Goal: Task Accomplishment & Management: Use online tool/utility

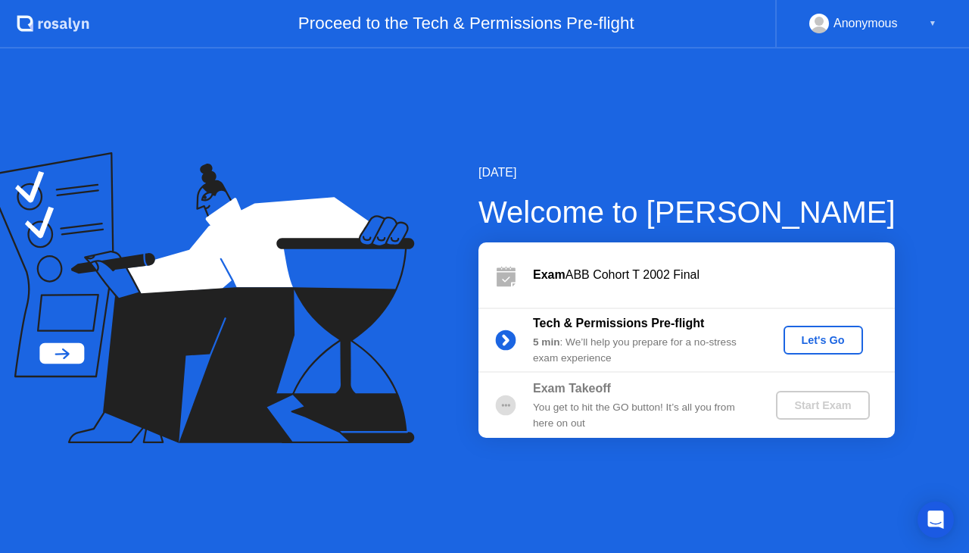
click at [851, 340] on div "Let's Go" at bounding box center [823, 340] width 67 height 12
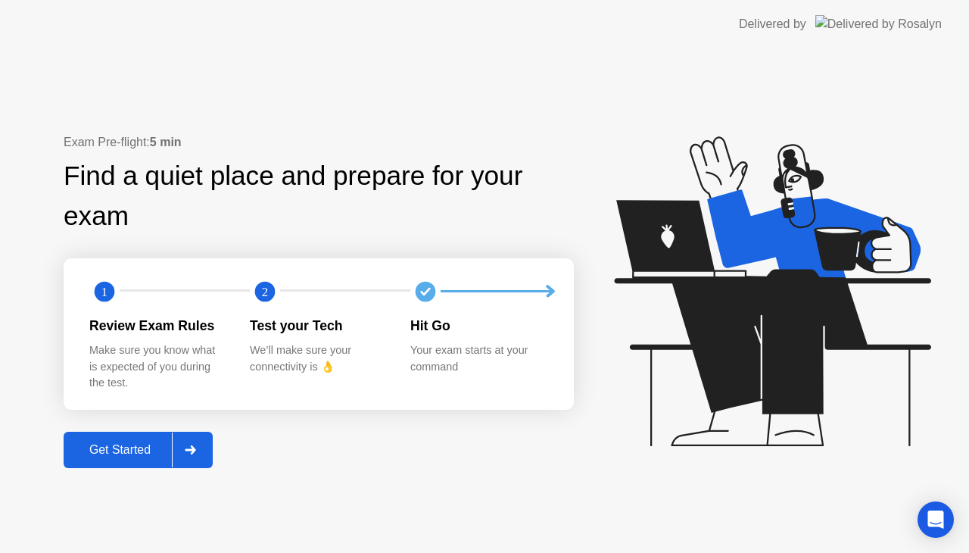
click at [120, 459] on button "Get Started" at bounding box center [138, 450] width 149 height 36
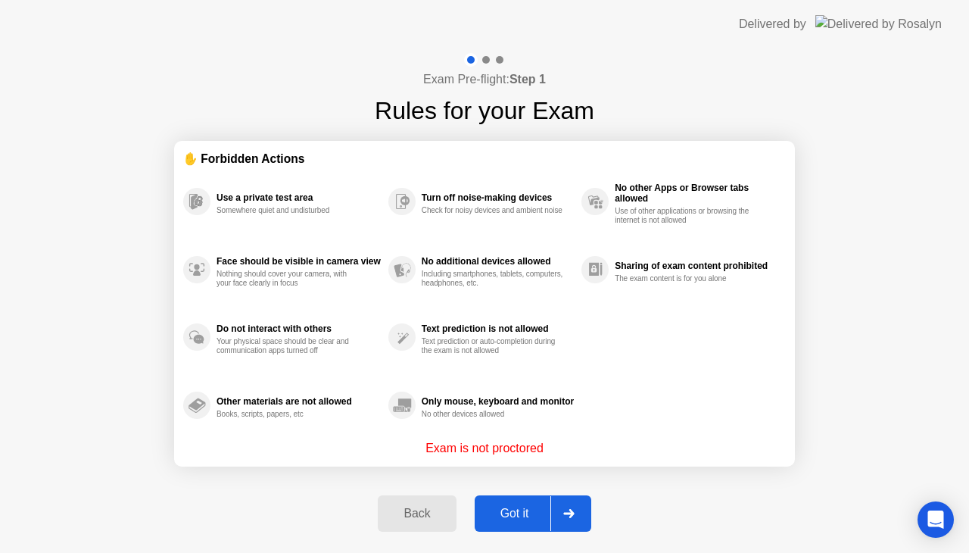
click at [508, 518] on div "Got it" at bounding box center [514, 514] width 71 height 14
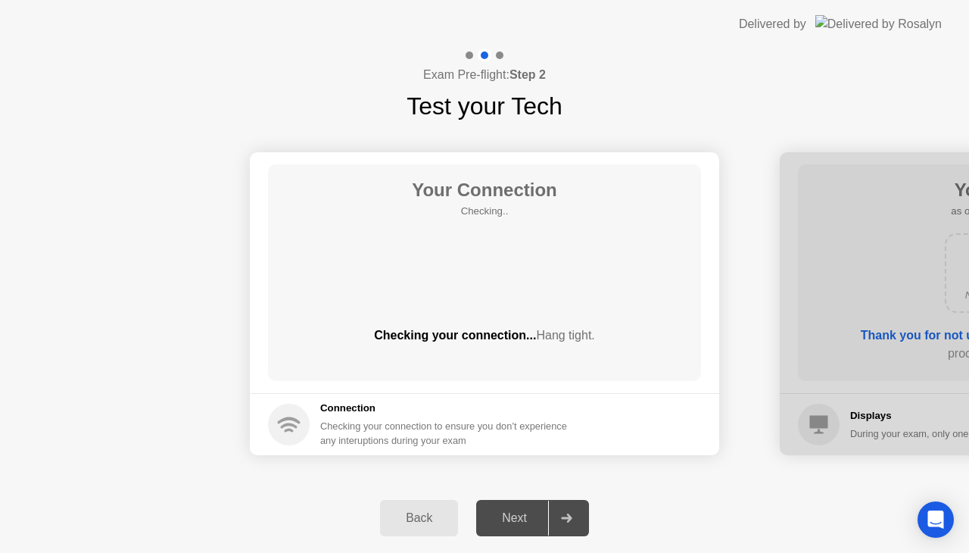
click at [508, 518] on div "Next" at bounding box center [514, 518] width 67 height 14
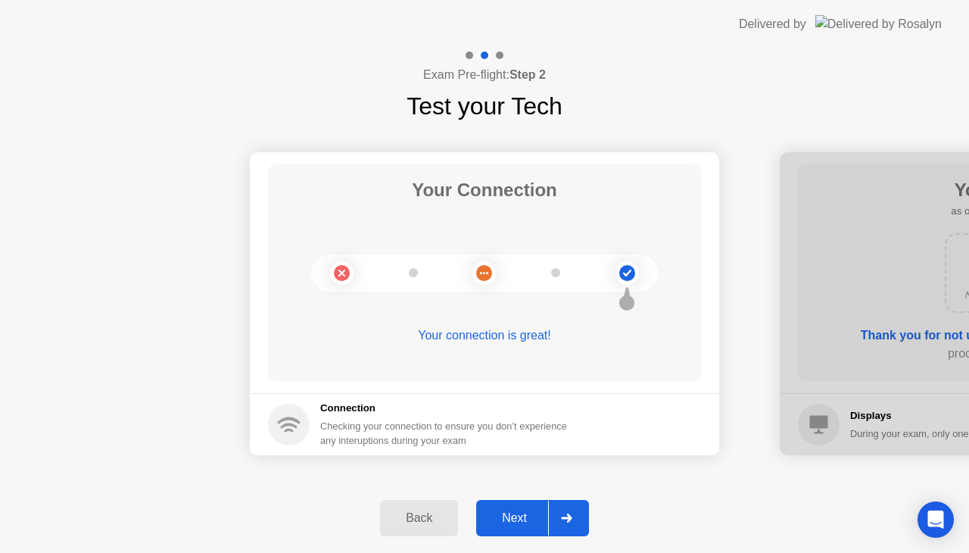
click at [508, 518] on div "Next" at bounding box center [514, 518] width 67 height 14
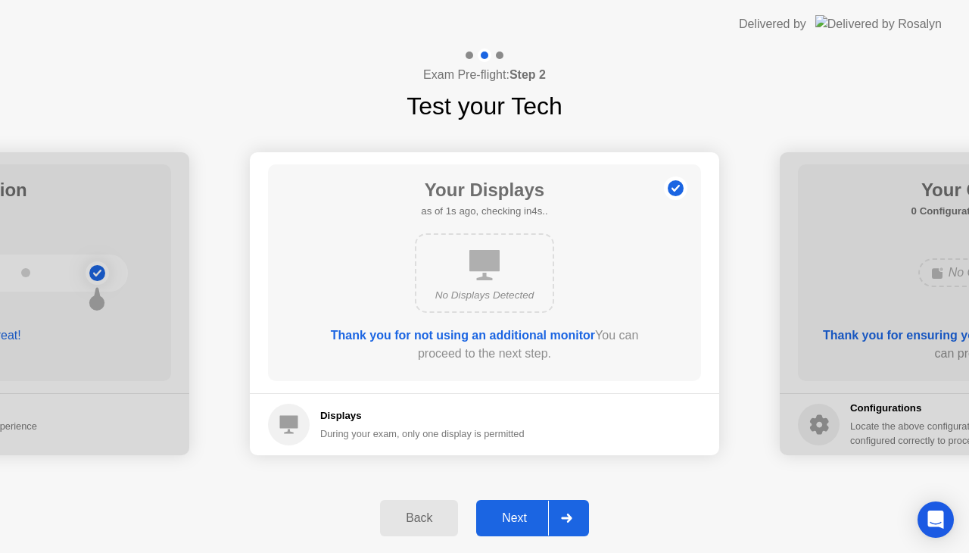
click at [508, 518] on div "Next" at bounding box center [514, 518] width 67 height 14
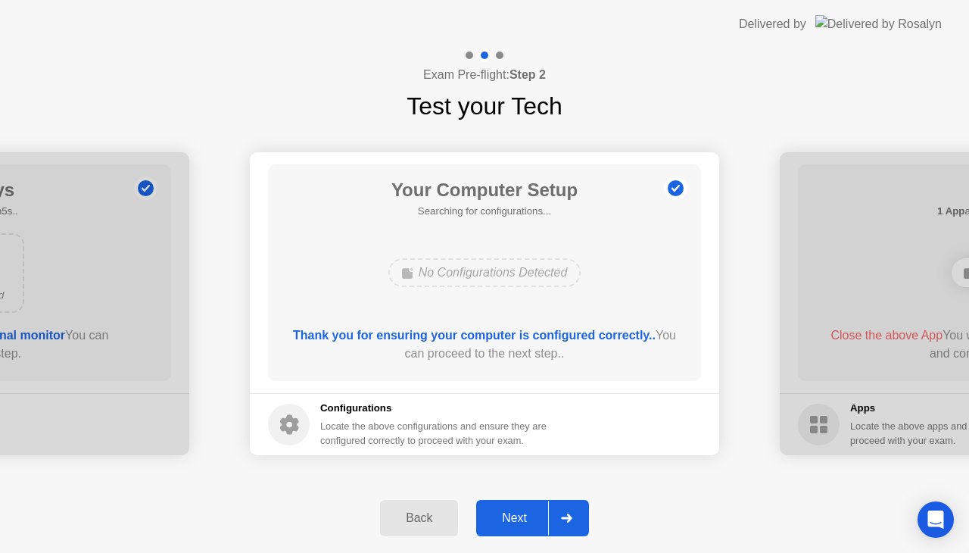
click at [508, 518] on div "Next" at bounding box center [514, 518] width 67 height 14
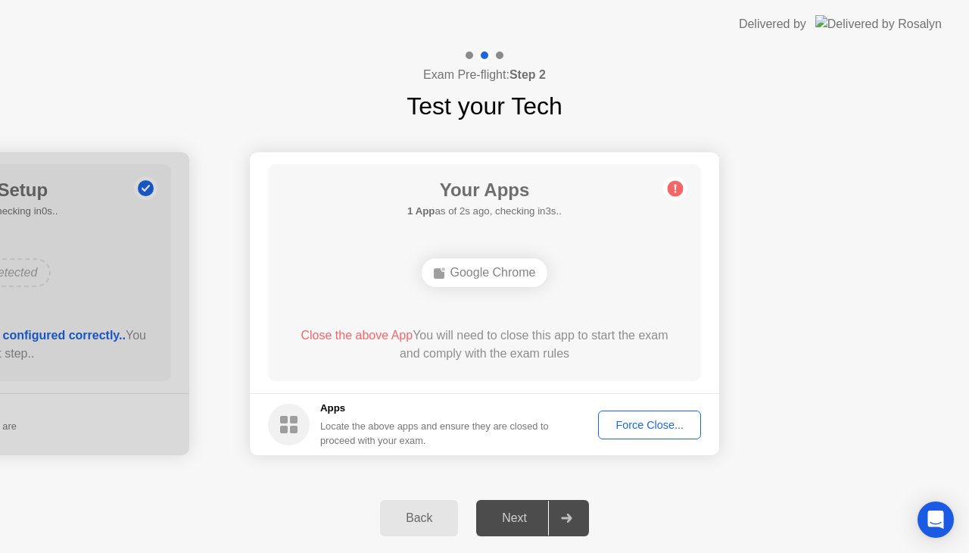
click at [624, 429] on div "Force Close..." at bounding box center [650, 425] width 92 height 12
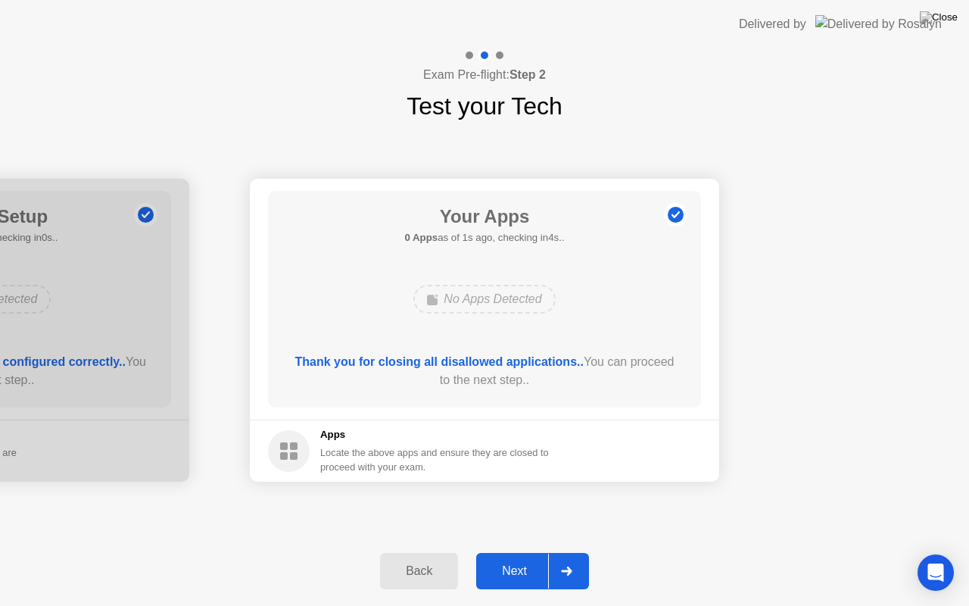
click at [524, 552] on button "Next" at bounding box center [532, 571] width 113 height 36
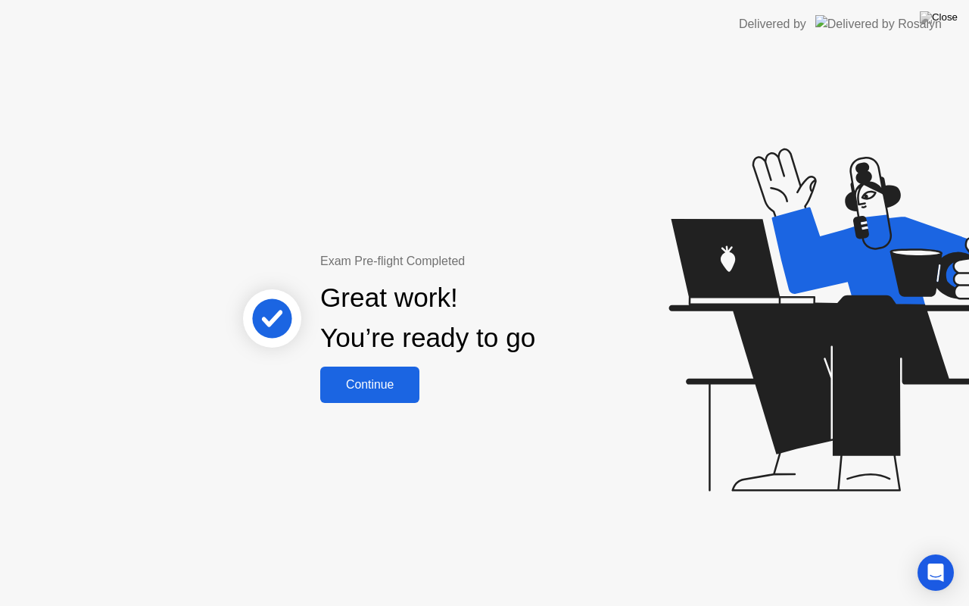
click at [380, 378] on div "Continue" at bounding box center [370, 385] width 90 height 14
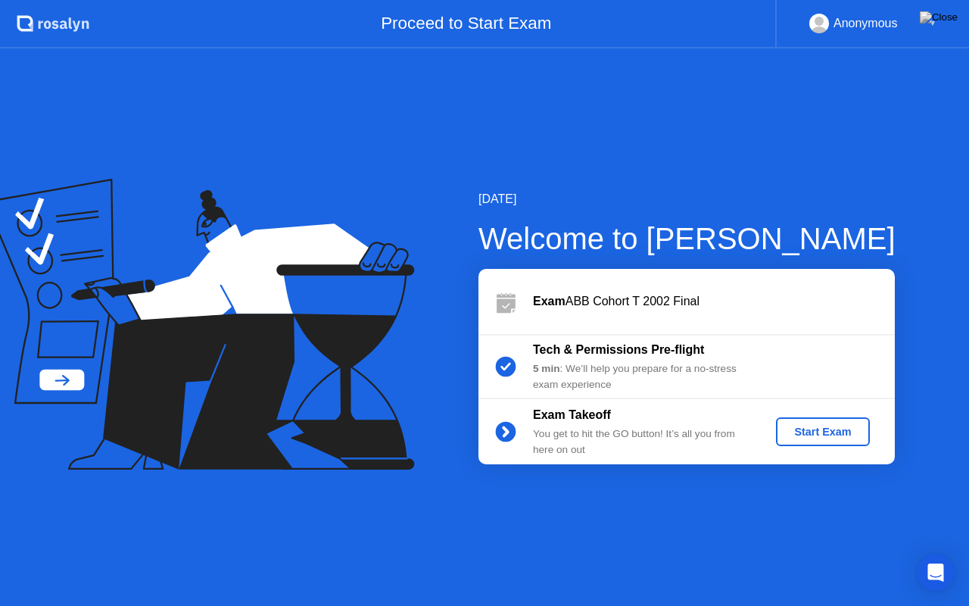
click at [827, 426] on div "Start Exam" at bounding box center [822, 432] width 81 height 12
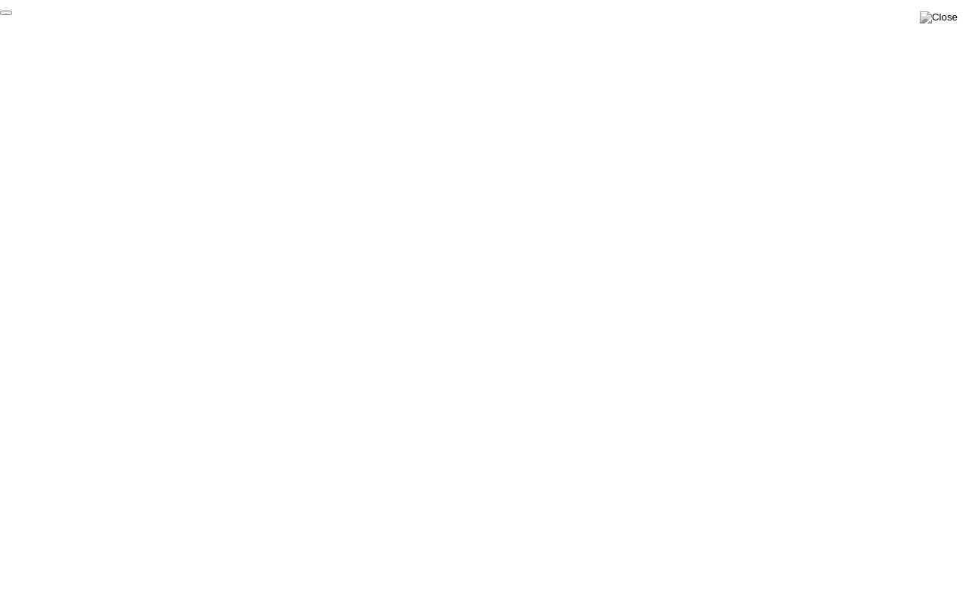
click div "End Proctoring Session"
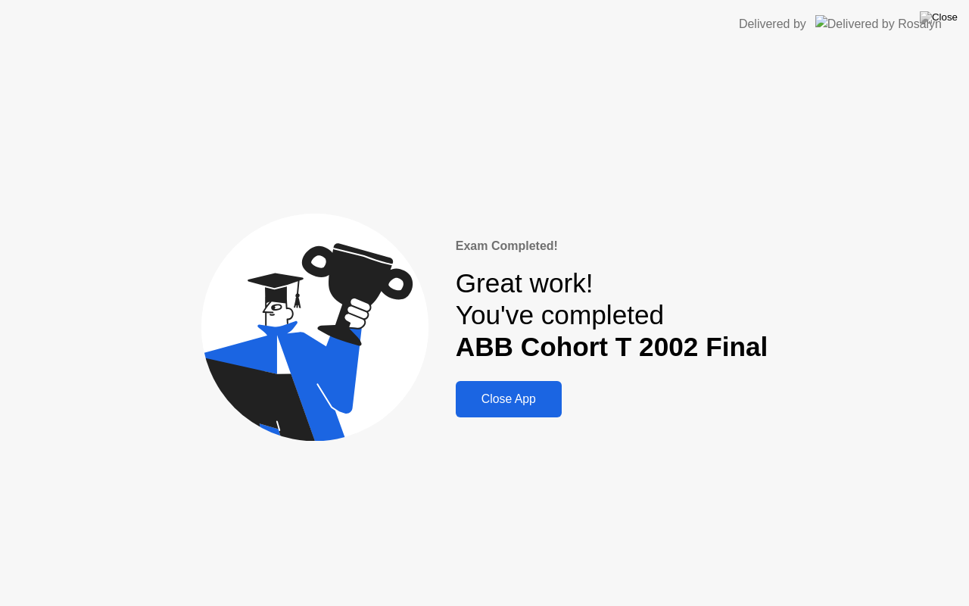
click at [522, 400] on div "Close App" at bounding box center [509, 399] width 97 height 14
